Goal: Information Seeking & Learning: Learn about a topic

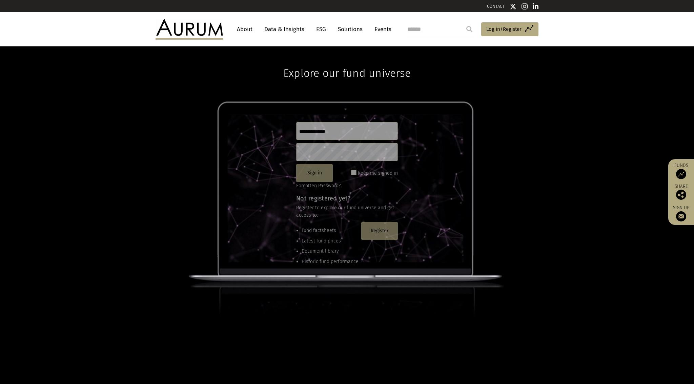
type input "**********"
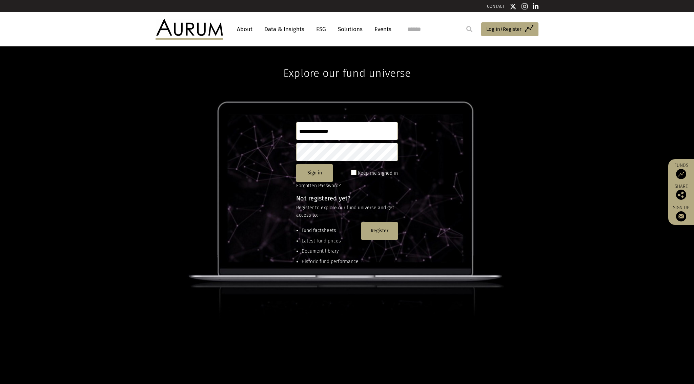
click at [278, 28] on link "Data & Insights" at bounding box center [284, 29] width 47 height 13
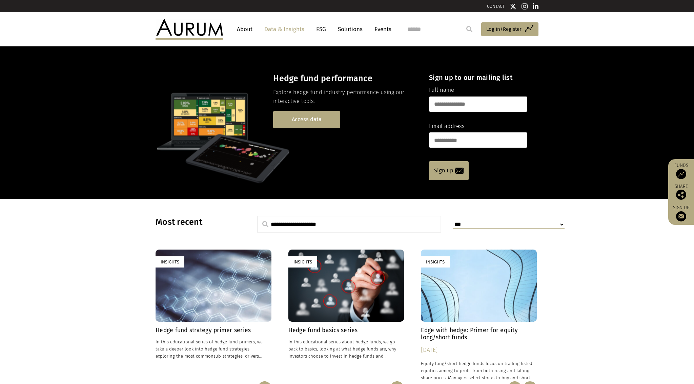
click at [321, 122] on link "Access data" at bounding box center [306, 119] width 67 height 17
